Goal: Information Seeking & Learning: Learn about a topic

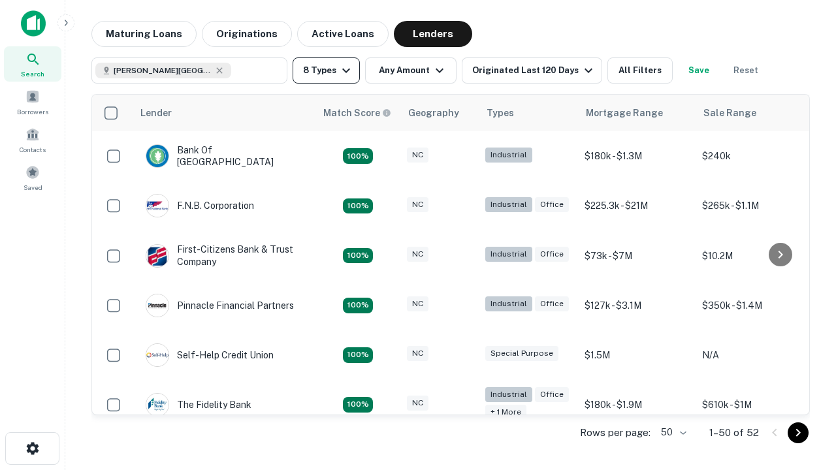
click at [326, 71] on button "8 Types" at bounding box center [326, 70] width 67 height 26
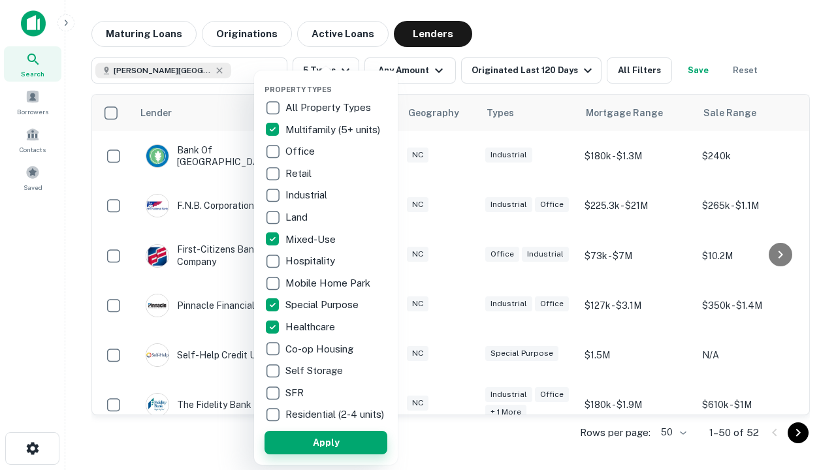
click at [326, 442] on button "Apply" at bounding box center [325, 443] width 123 height 24
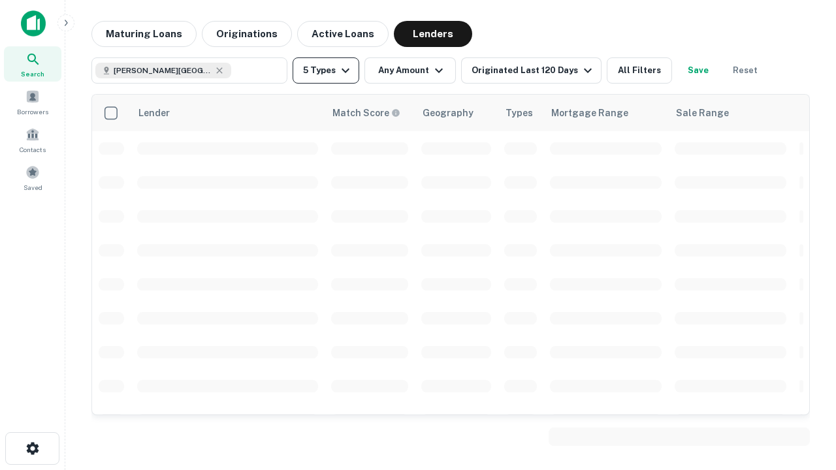
click at [326, 71] on button "5 Types" at bounding box center [326, 70] width 67 height 26
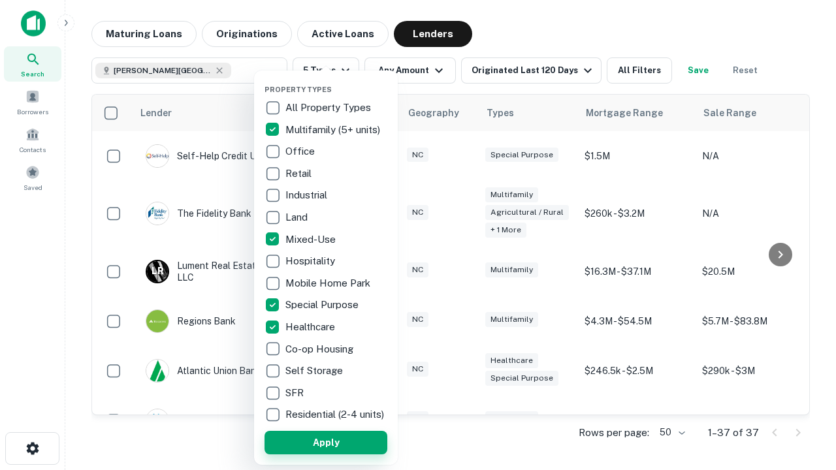
click at [349, 442] on button "Apply" at bounding box center [325, 443] width 123 height 24
